Goal: Transaction & Acquisition: Obtain resource

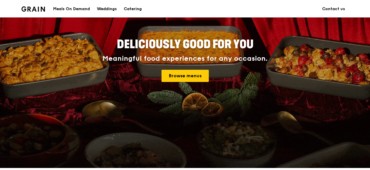
scroll to position [29, 0]
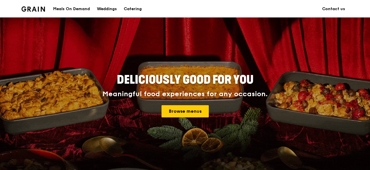
click at [188, 104] on h4 "Meaningful food experiences for any occasion. Browse menus" at bounding box center [184, 103] width 261 height 27
click at [190, 110] on link "Browse menus" at bounding box center [184, 111] width 47 height 12
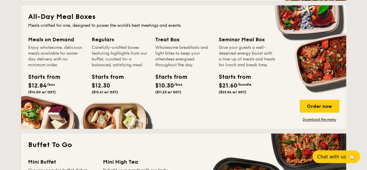
scroll to position [377, 0]
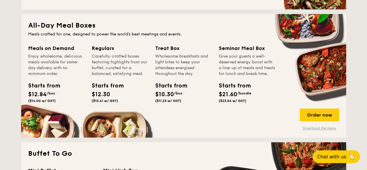
click at [312, 128] on link "Download the menu" at bounding box center [318, 127] width 39 height 5
